Goal: Task Accomplishment & Management: Use online tool/utility

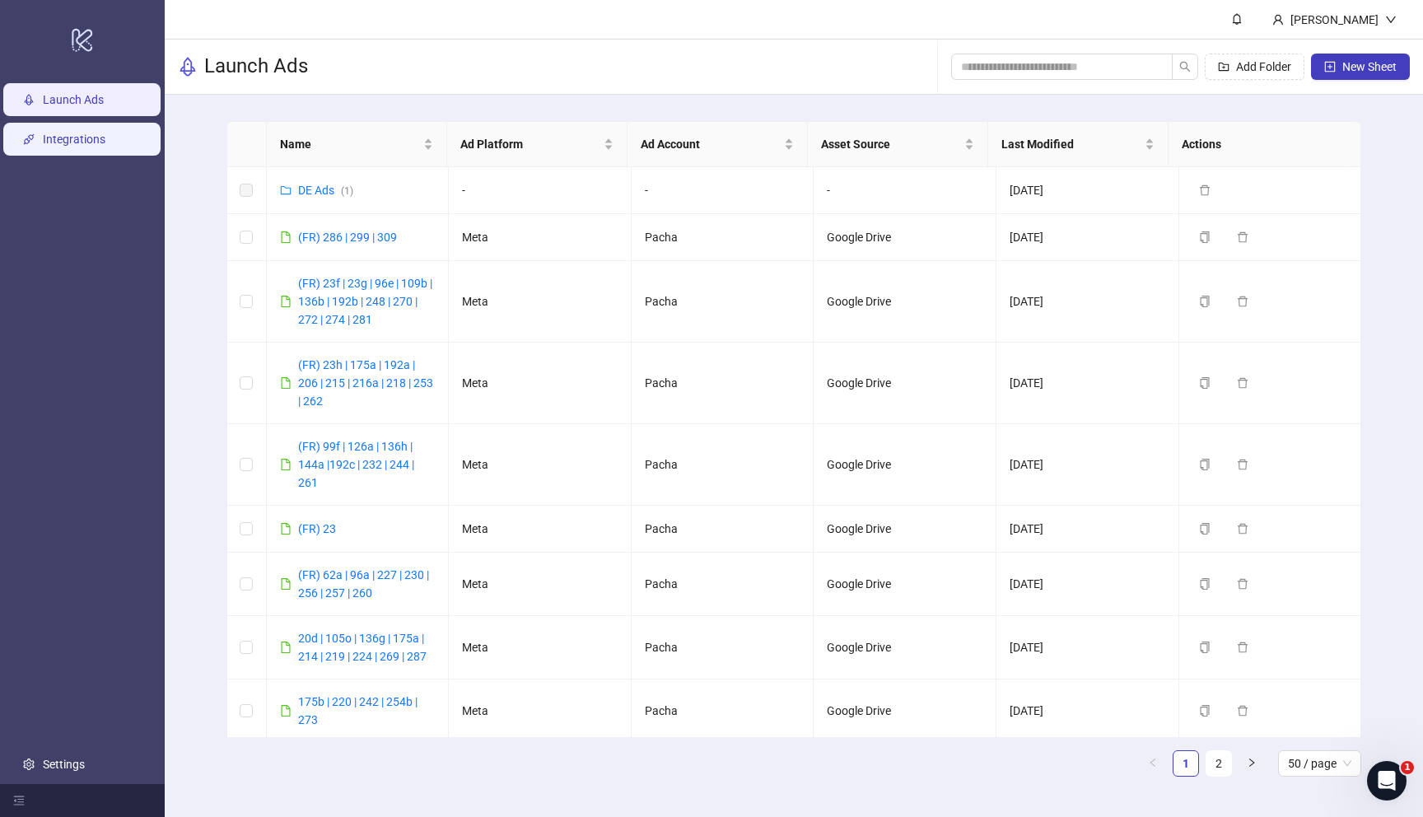
click at [46, 134] on link "Integrations" at bounding box center [74, 139] width 63 height 13
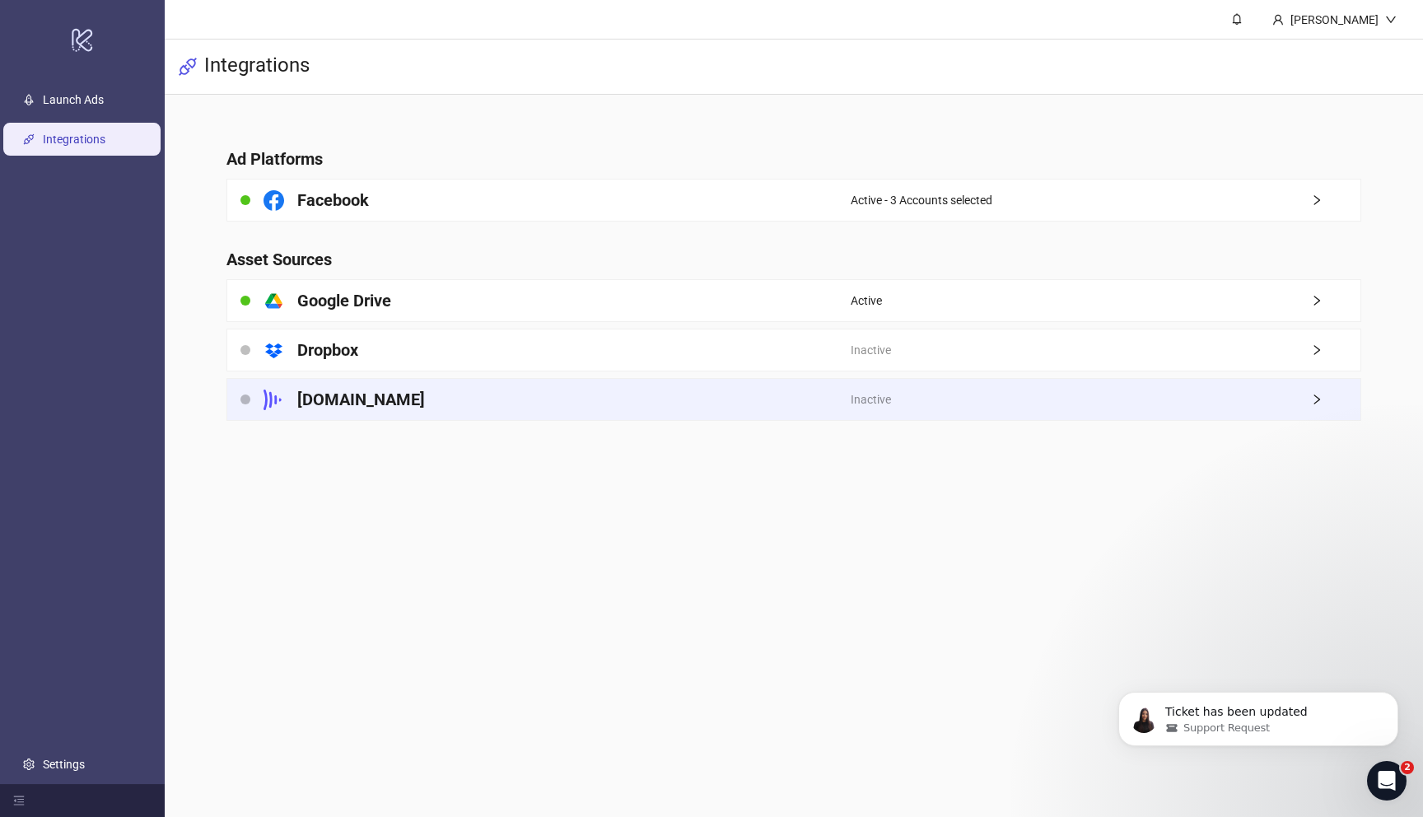
click at [403, 403] on div "[DOMAIN_NAME]" at bounding box center [538, 399] width 623 height 41
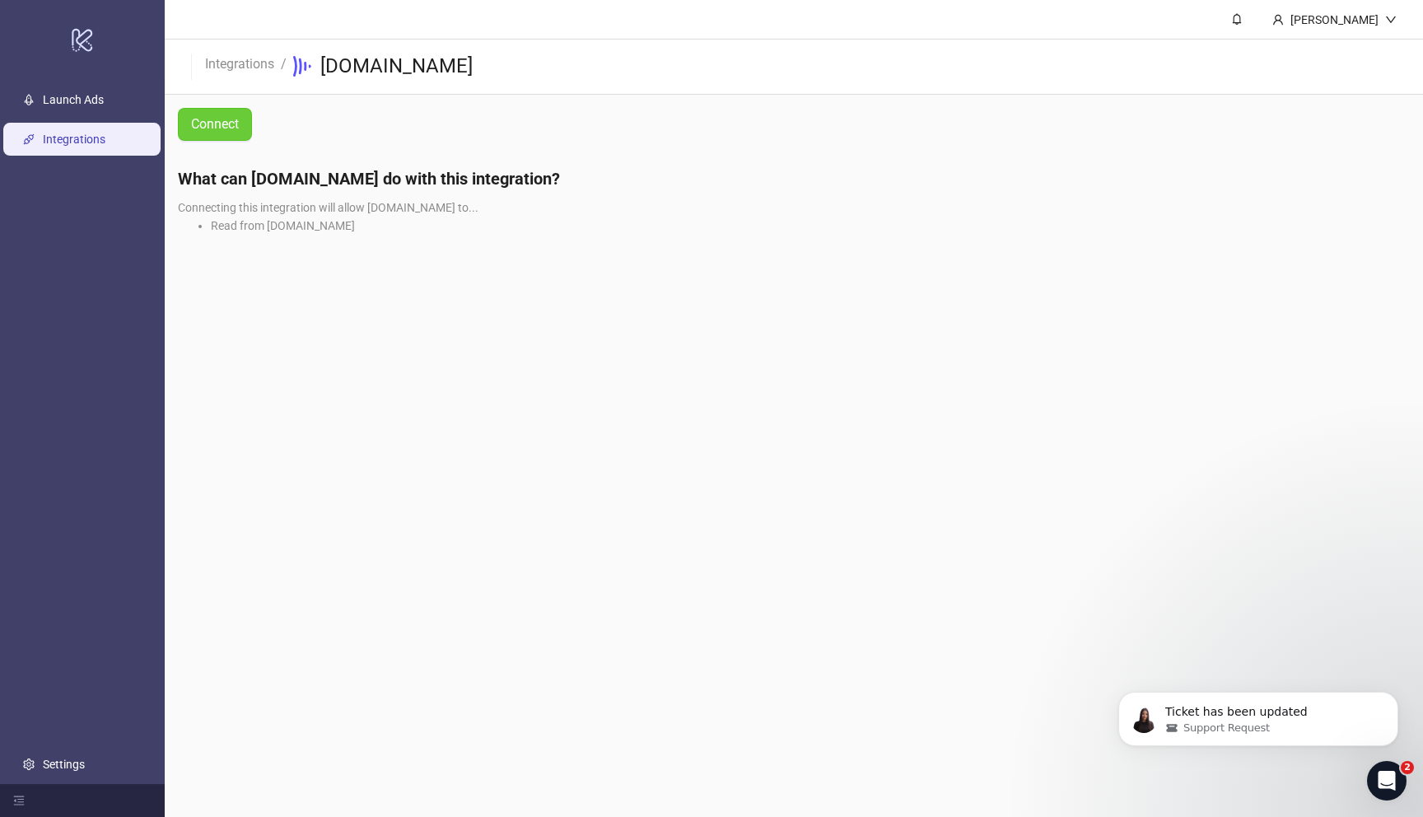
click at [219, 127] on span "Connect" at bounding box center [215, 124] width 48 height 15
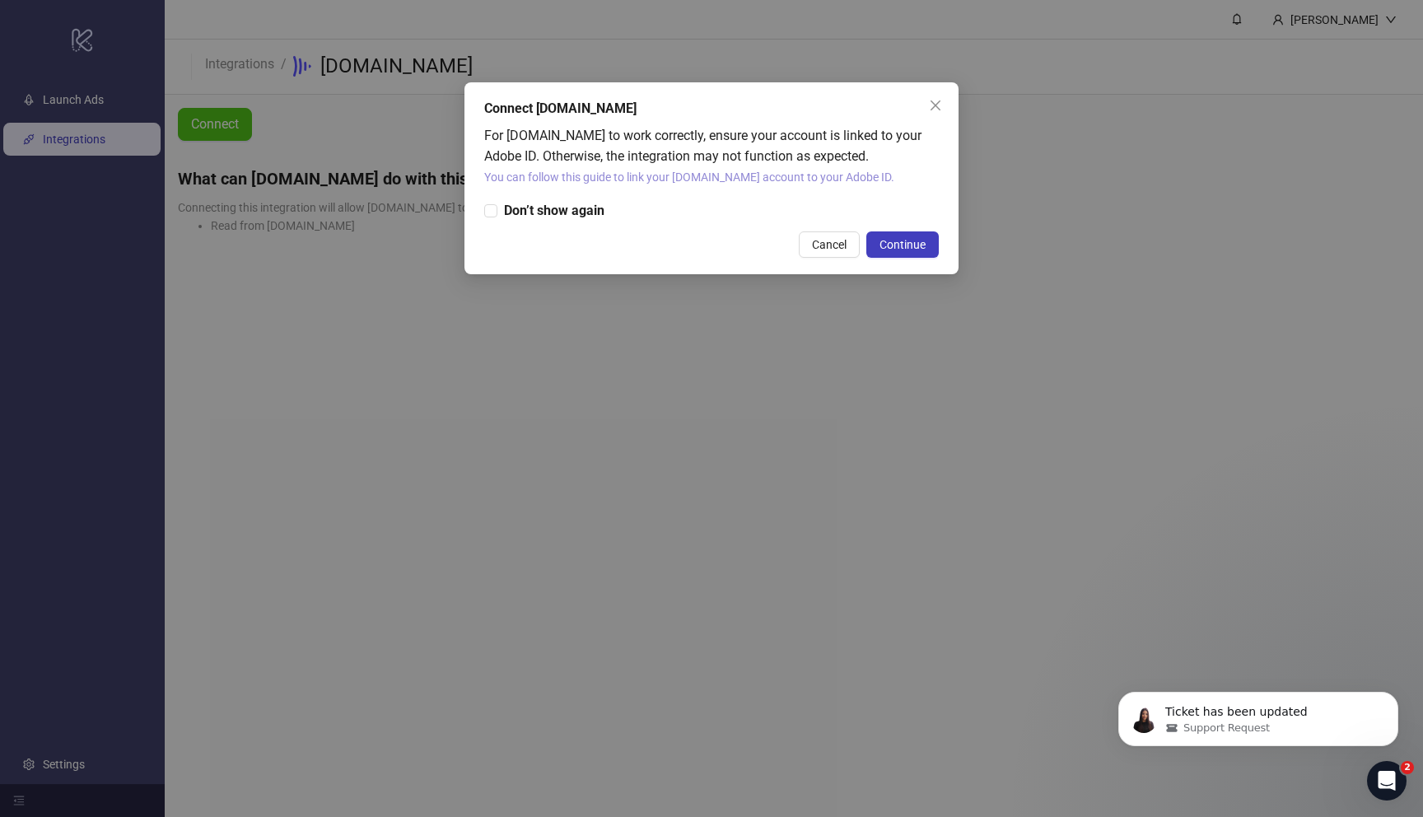
click at [569, 182] on link "You can follow this guide to link your [DOMAIN_NAME] account to your Adobe ID." at bounding box center [689, 176] width 410 height 13
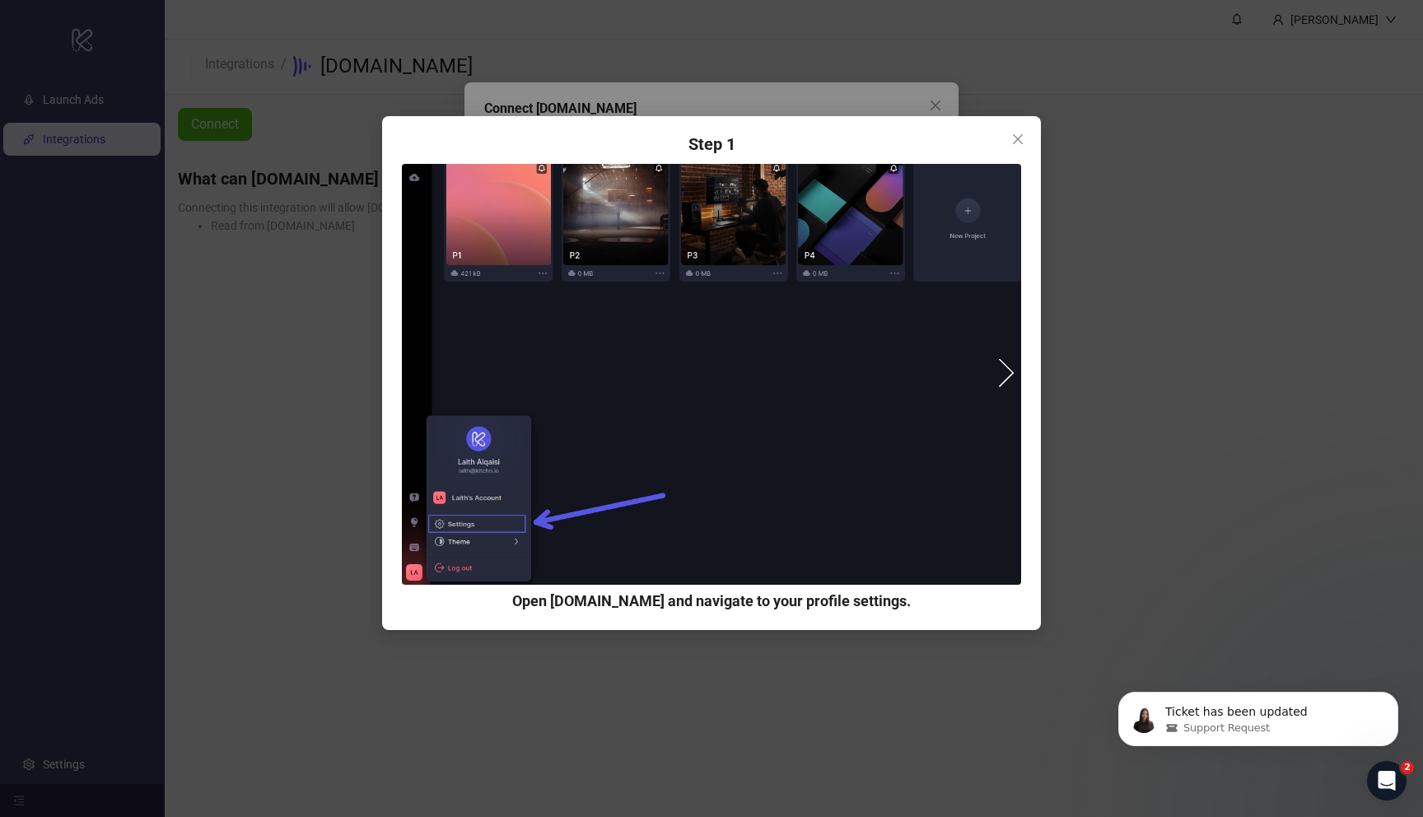
click at [1001, 384] on button "next" at bounding box center [1000, 373] width 30 height 30
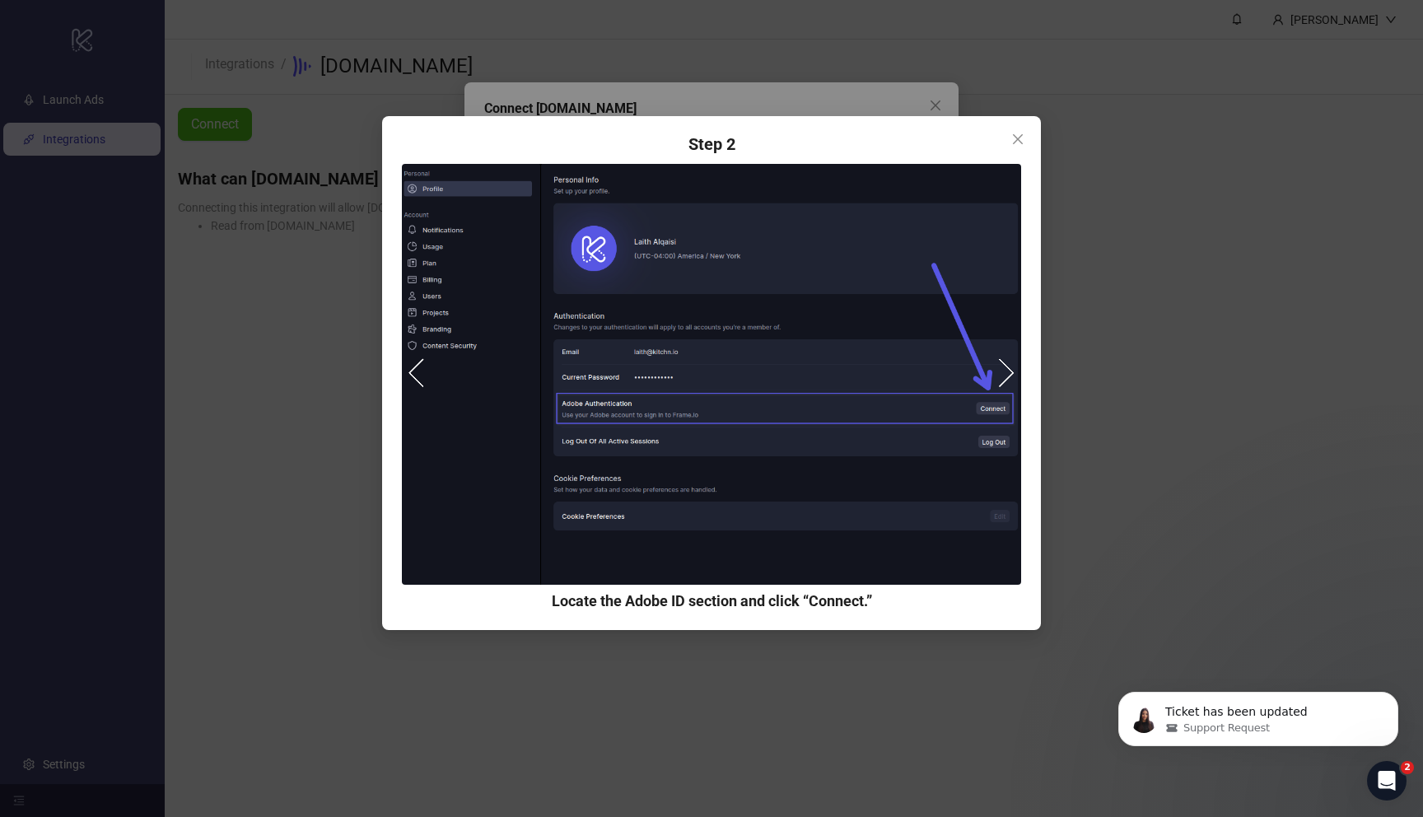
click at [1001, 384] on button "next" at bounding box center [1000, 373] width 30 height 30
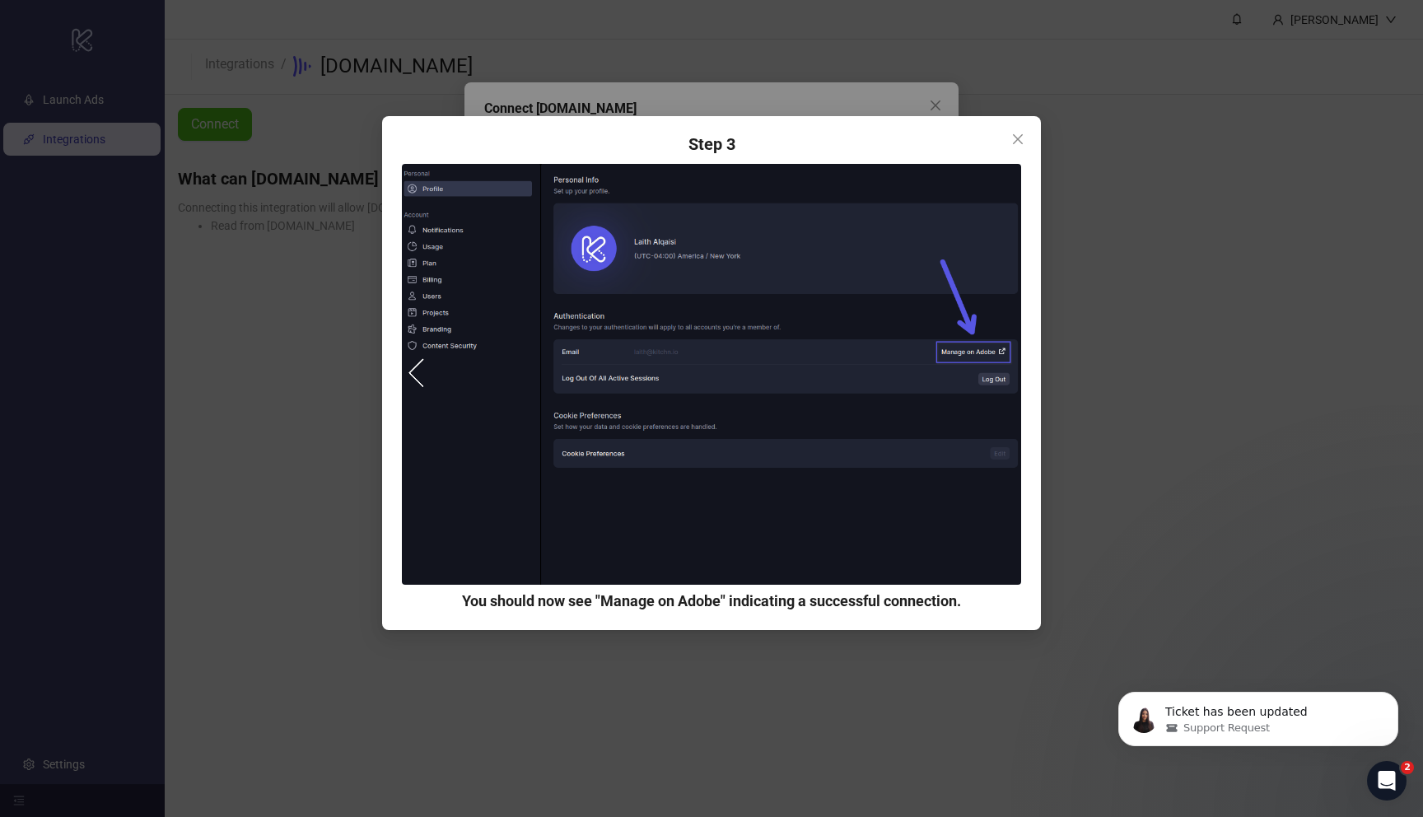
drag, startPoint x: 1017, startPoint y: 137, endPoint x: 991, endPoint y: 131, distance: 26.2
click at [1017, 136] on icon "close" at bounding box center [1017, 139] width 13 height 13
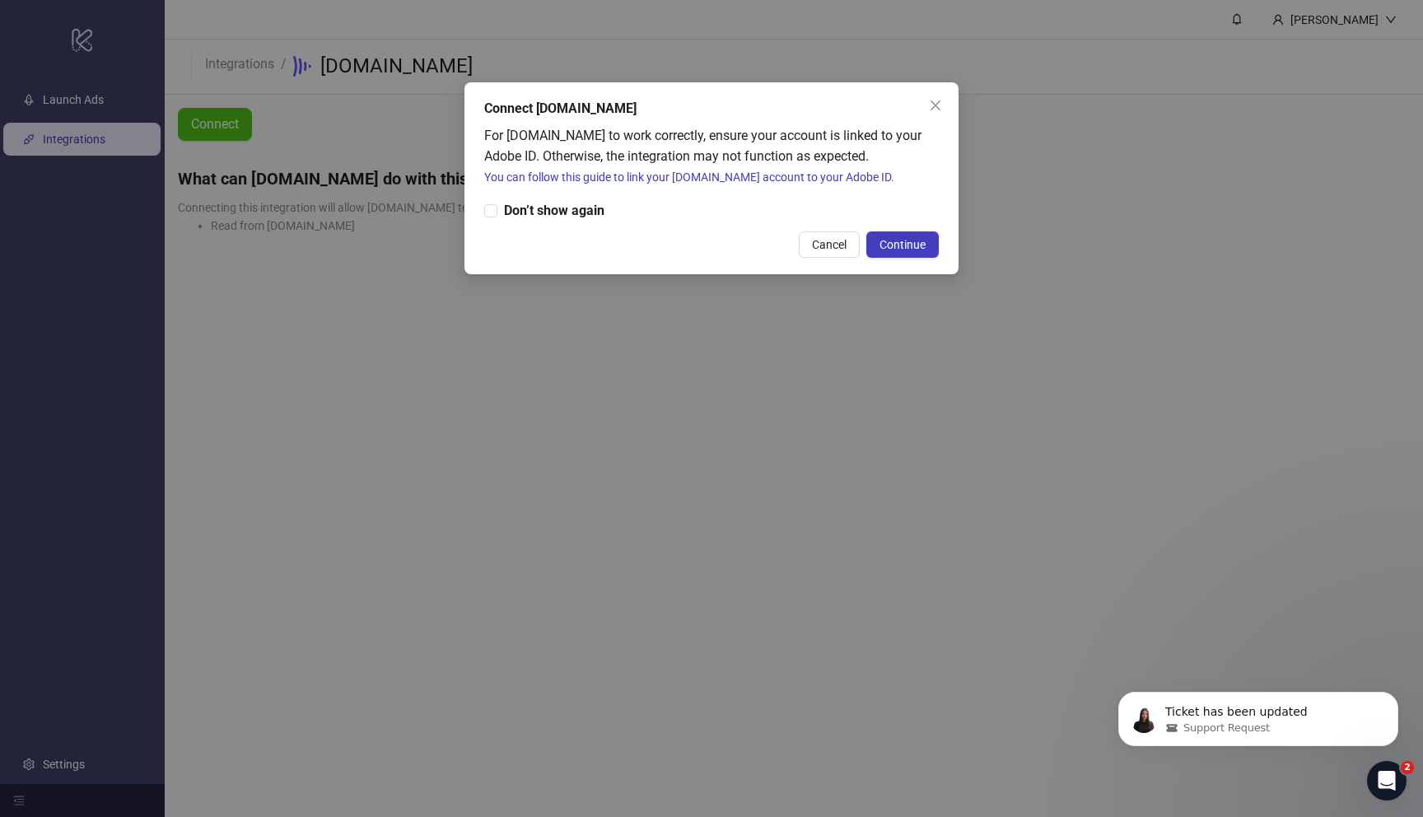
drag, startPoint x: 925, startPoint y: 105, endPoint x: 946, endPoint y: 97, distance: 22.9
click at [926, 105] on span "Close" at bounding box center [935, 105] width 26 height 13
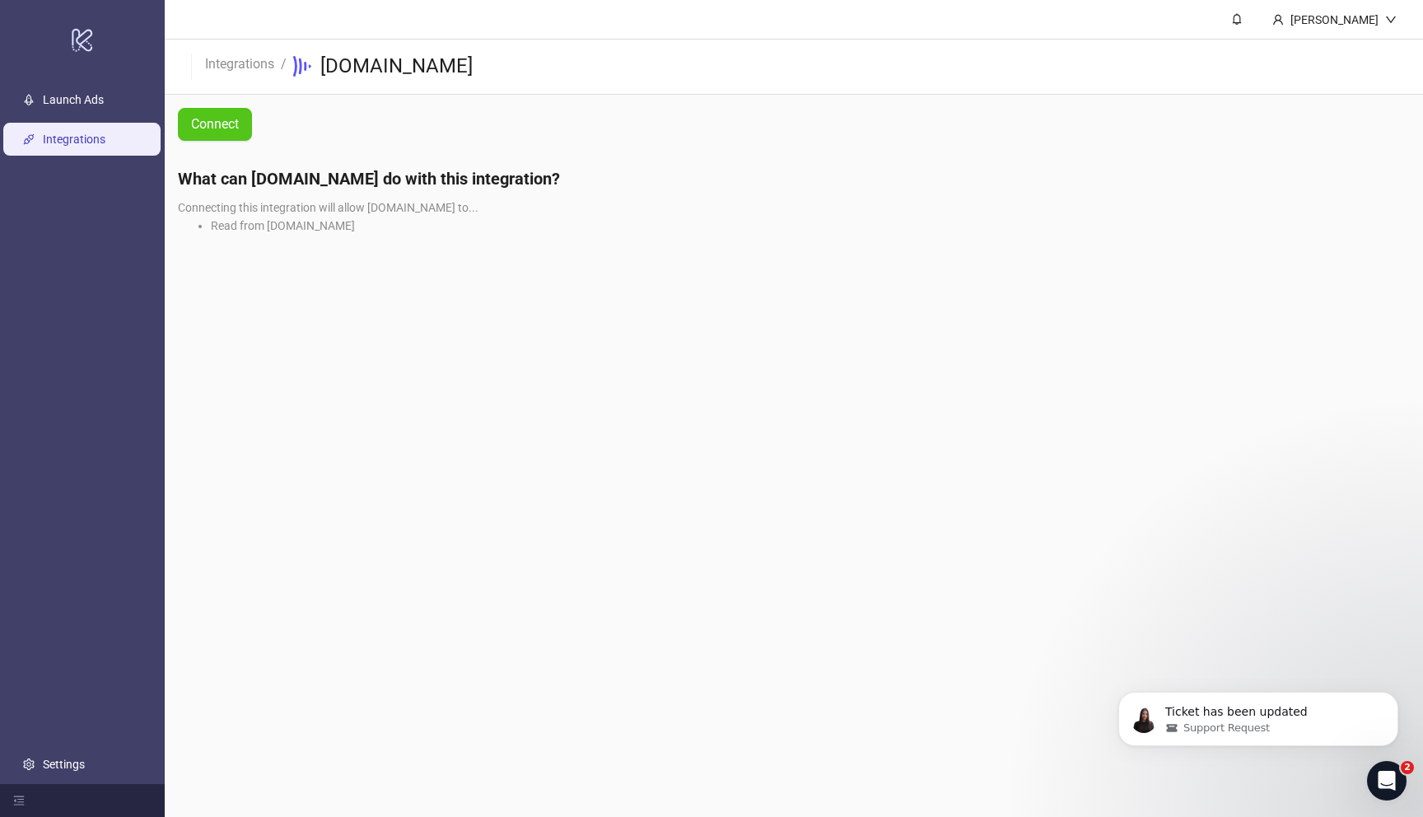
click at [232, 115] on button "Connect" at bounding box center [215, 124] width 74 height 33
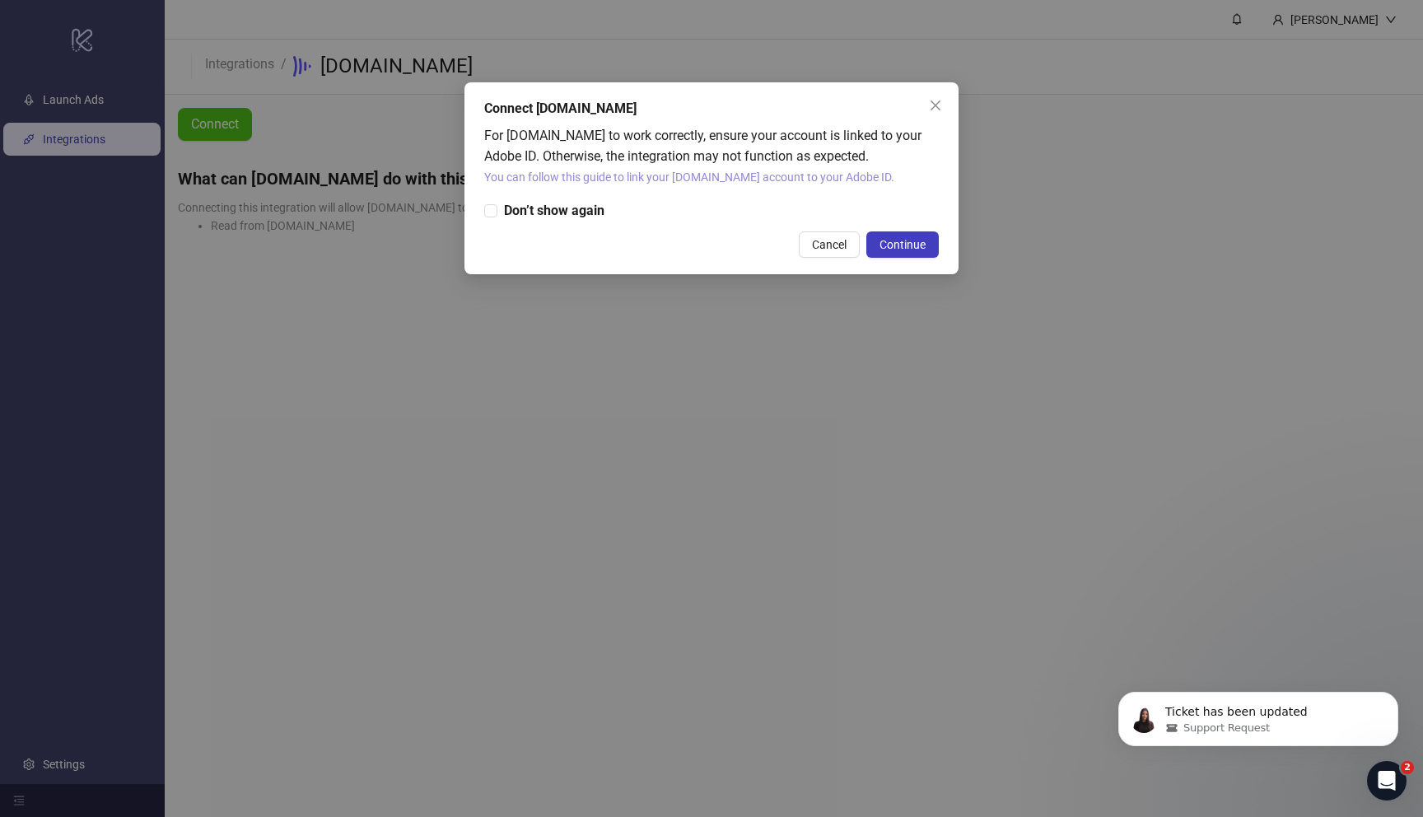
click at [658, 178] on link "You can follow this guide to link your [DOMAIN_NAME] account to your Adobe ID." at bounding box center [689, 176] width 410 height 13
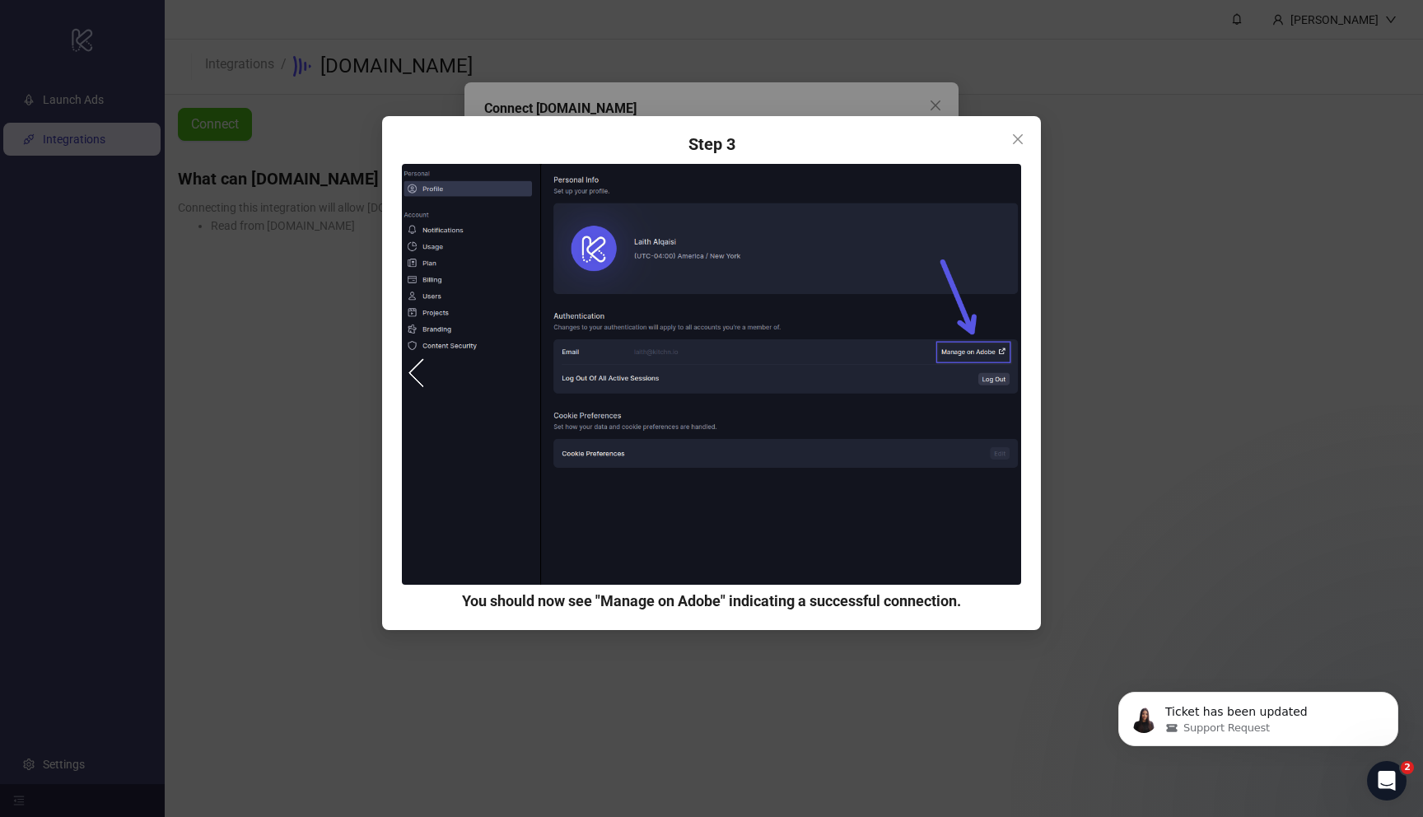
click at [422, 370] on button "prev" at bounding box center [423, 373] width 30 height 30
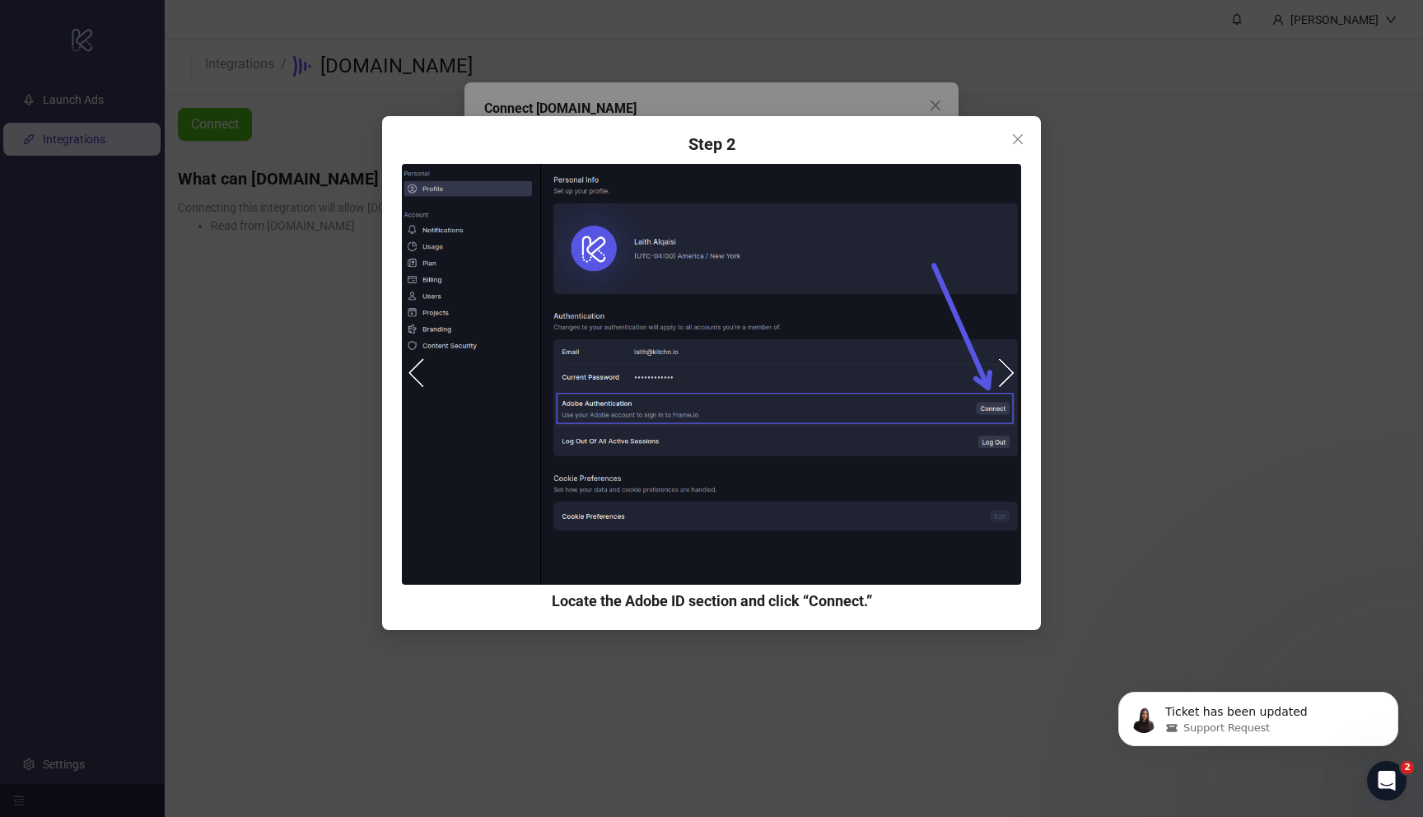
click at [421, 369] on button "prev" at bounding box center [423, 373] width 30 height 30
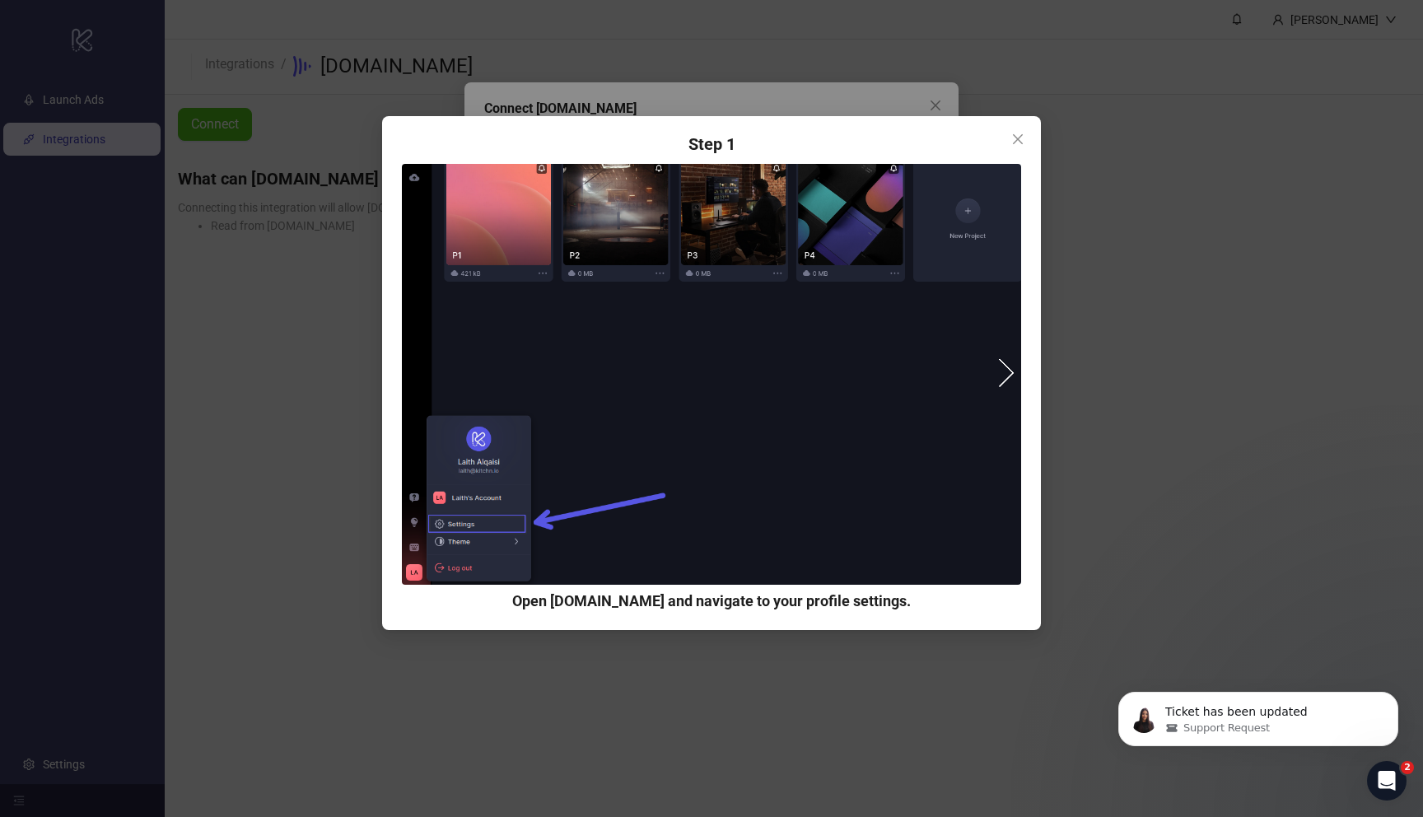
click at [1010, 370] on button "next" at bounding box center [1000, 373] width 30 height 30
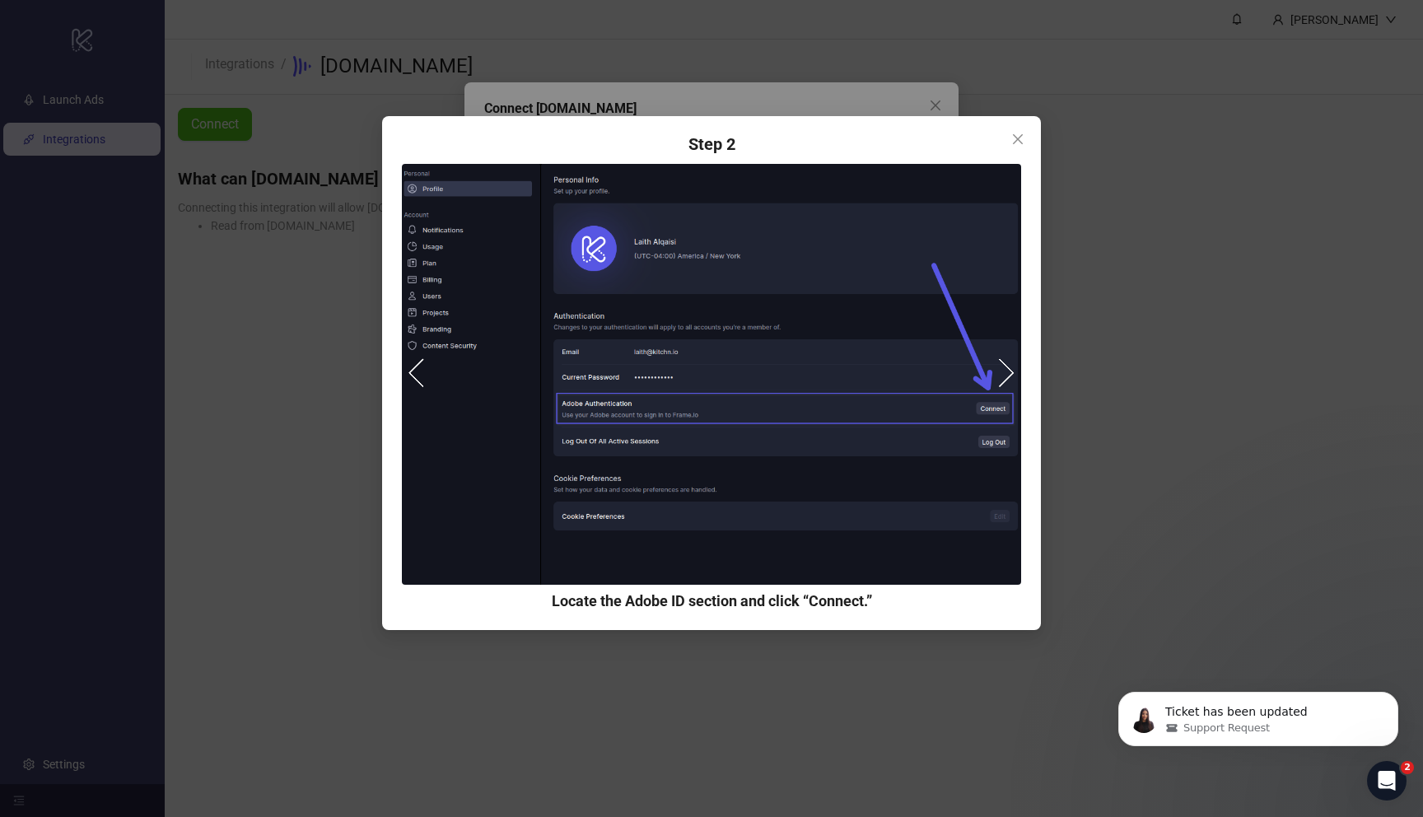
click at [1005, 371] on button "next" at bounding box center [1000, 373] width 30 height 30
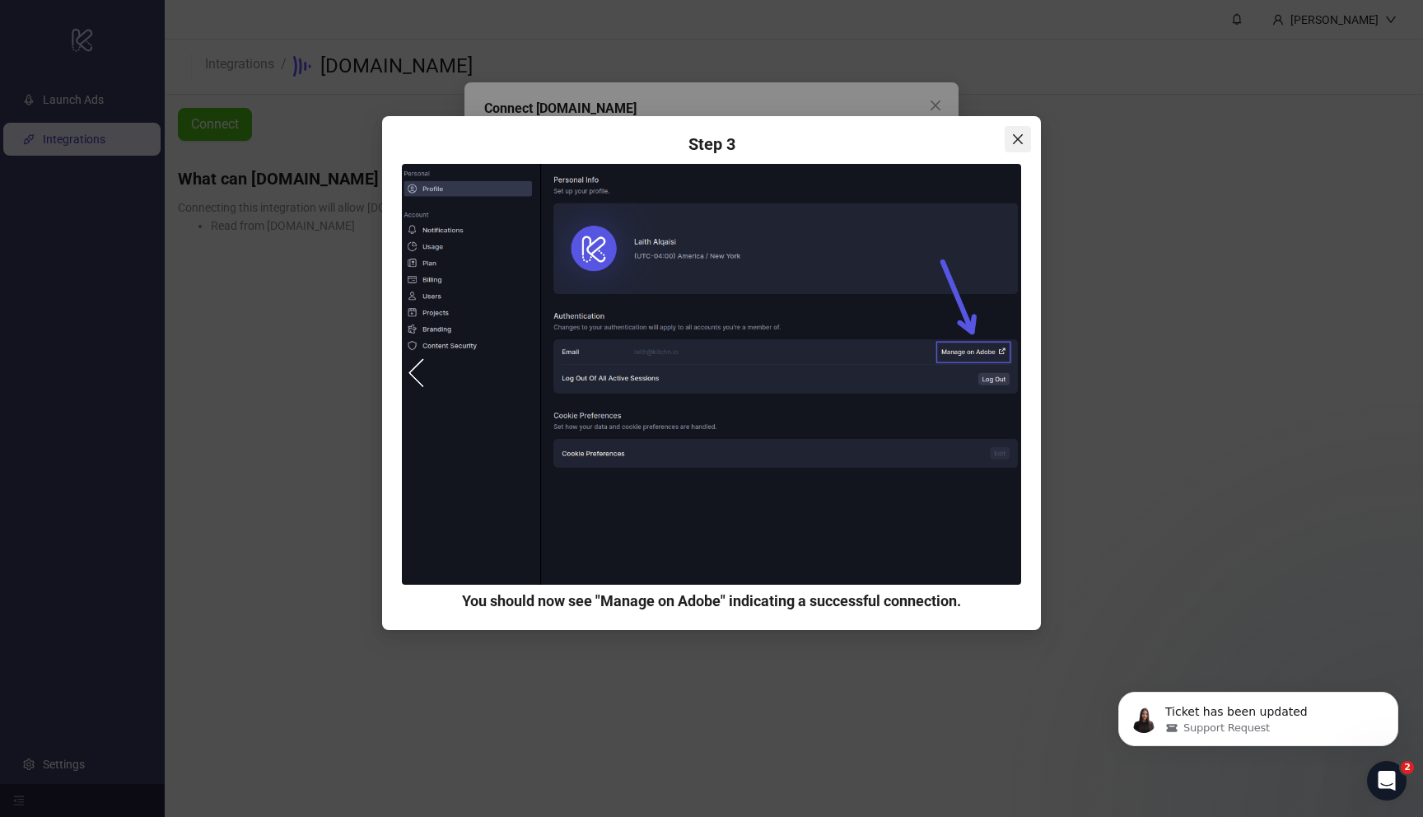
click at [1019, 135] on icon "close" at bounding box center [1017, 139] width 13 height 13
